Goal: Information Seeking & Learning: Learn about a topic

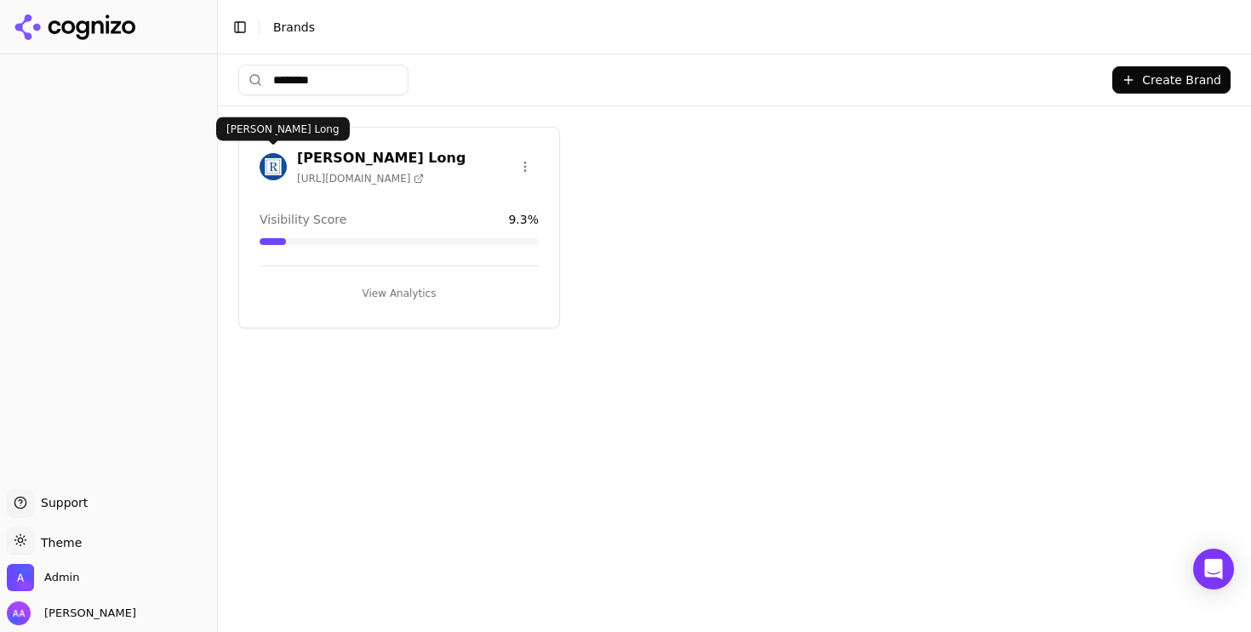
type input "********"
click at [270, 164] on img at bounding box center [273, 166] width 27 height 27
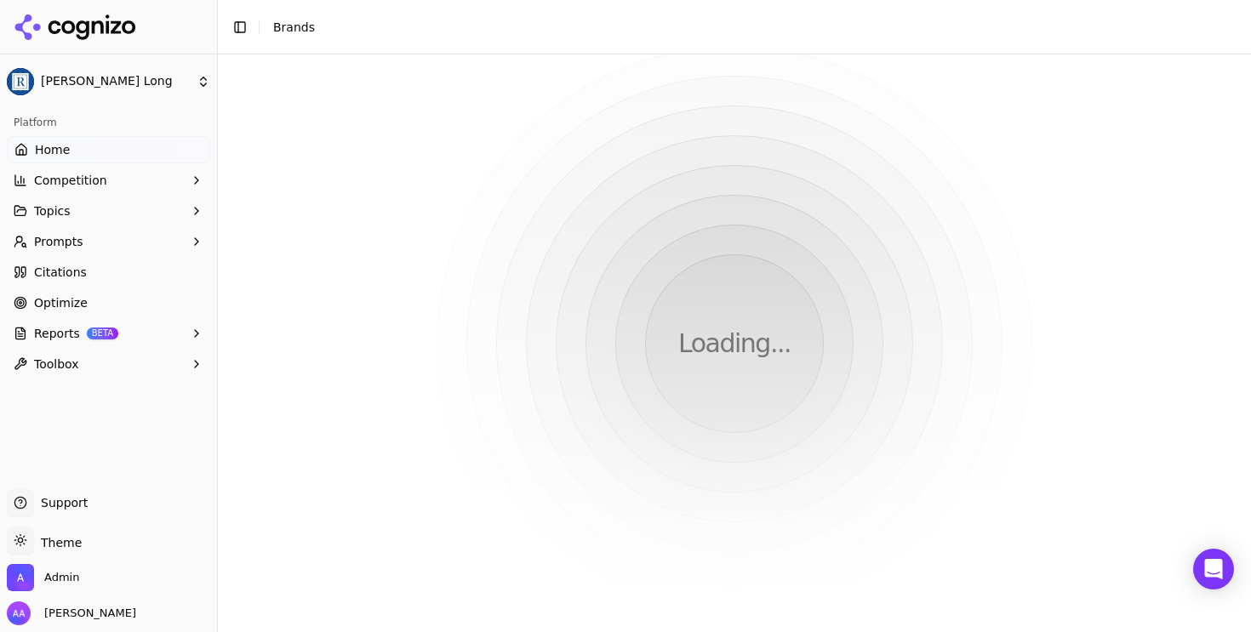
click at [79, 300] on span "Optimize" at bounding box center [61, 303] width 54 height 17
click at [152, 300] on link "Optimize" at bounding box center [108, 302] width 203 height 27
click at [867, 227] on div "Loading..." at bounding box center [734, 343] width 1033 height 578
click at [609, 165] on div "Loading..." at bounding box center [734, 343] width 1033 height 578
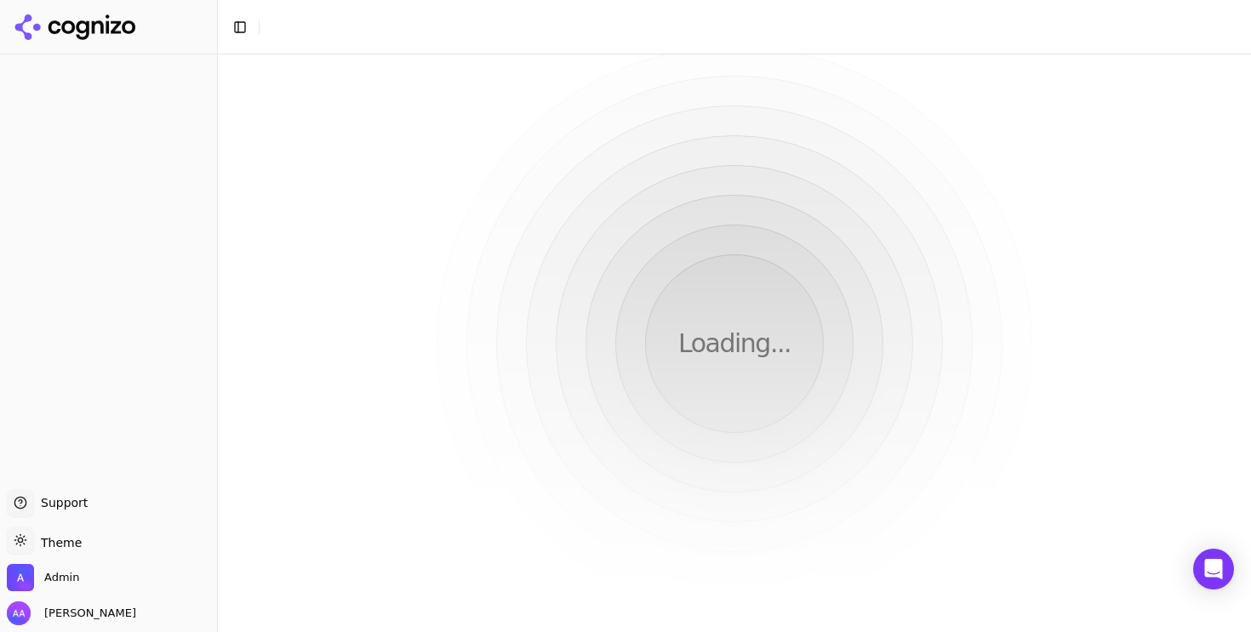
click at [242, 24] on button "Toggle Sidebar" at bounding box center [240, 27] width 24 height 24
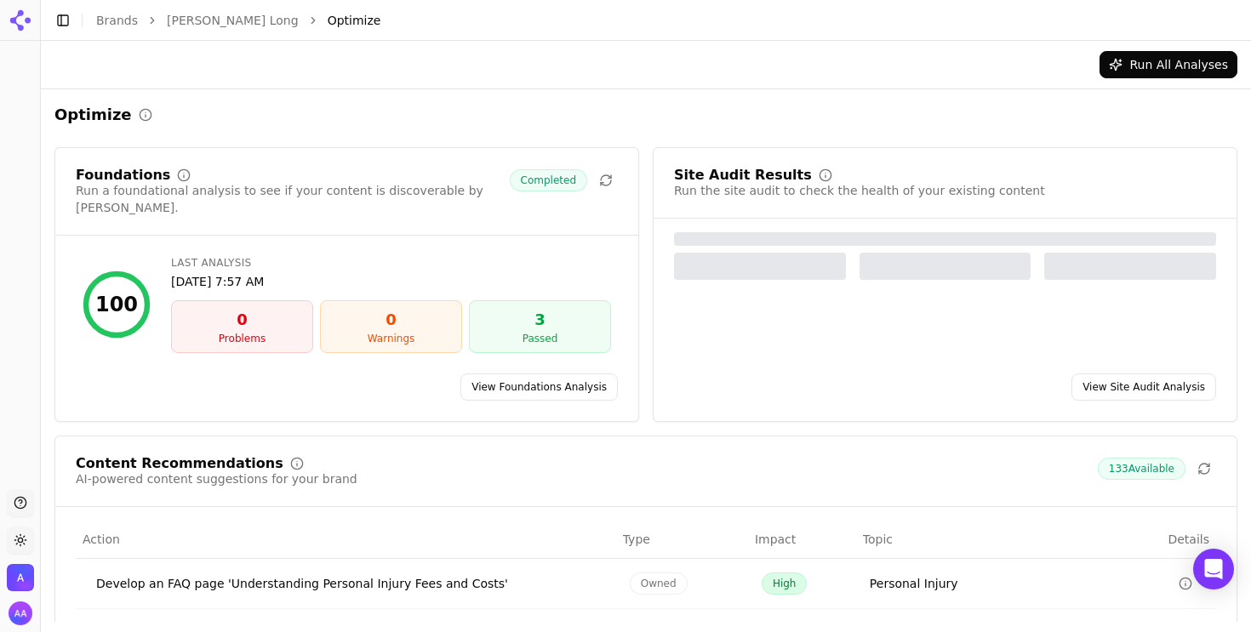
click at [1153, 378] on link "View Site Audit Analysis" at bounding box center [1144, 387] width 145 height 27
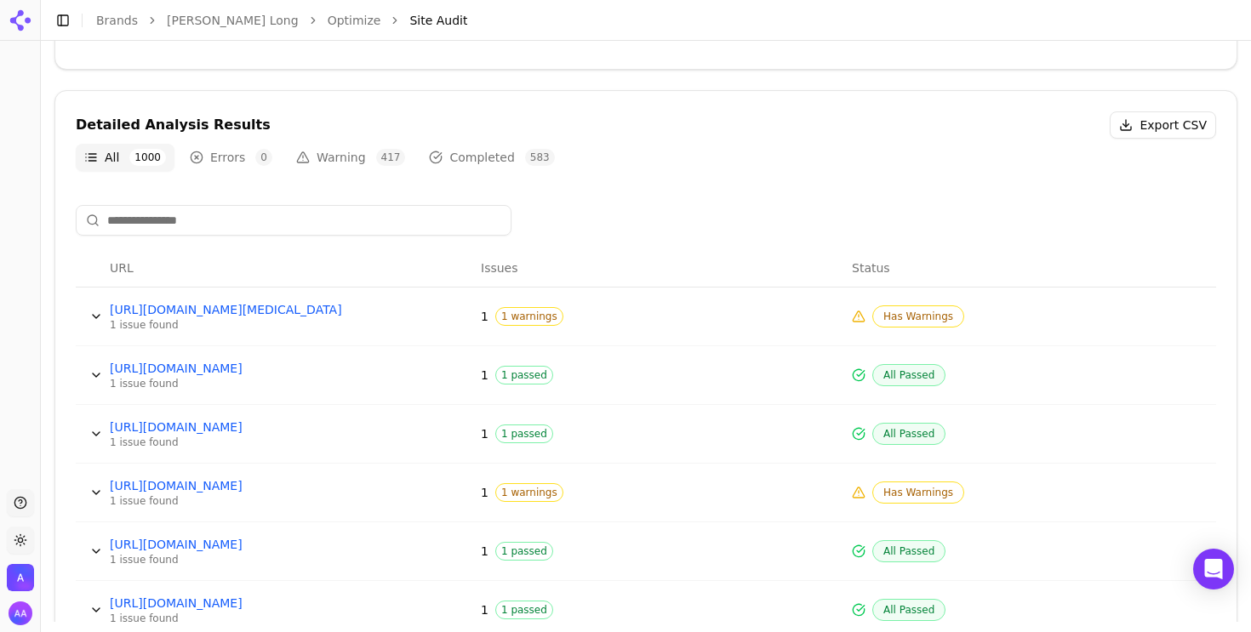
scroll to position [545, 0]
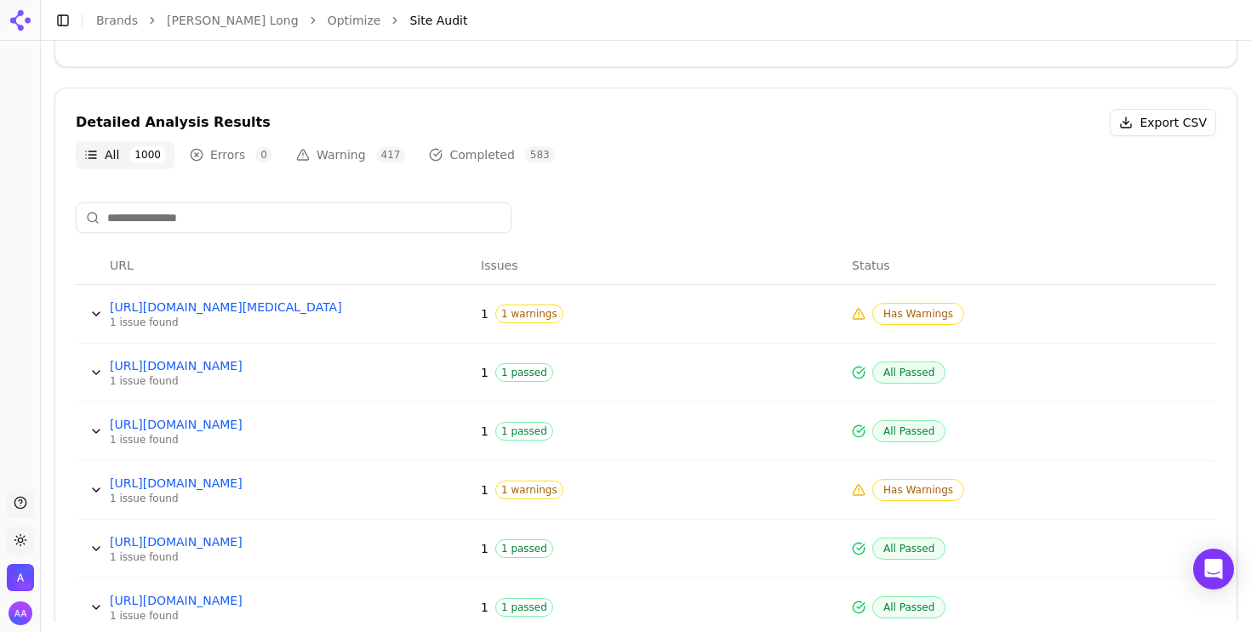
click at [91, 317] on button "Data table" at bounding box center [96, 313] width 27 height 27
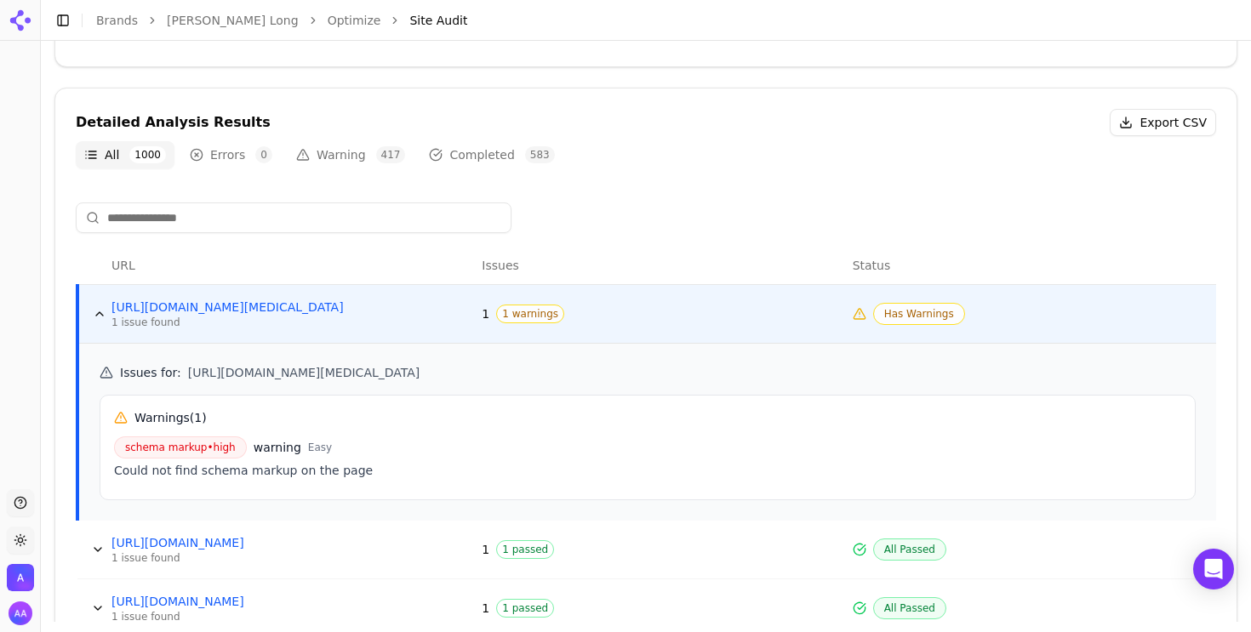
click at [184, 449] on span "schema markup • high" at bounding box center [180, 448] width 133 height 22
copy span "schema markup • high"
